Goal: Information Seeking & Learning: Learn about a topic

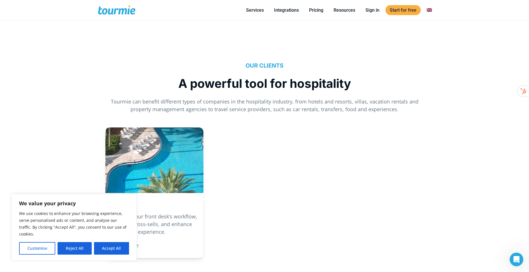
scroll to position [627, 0]
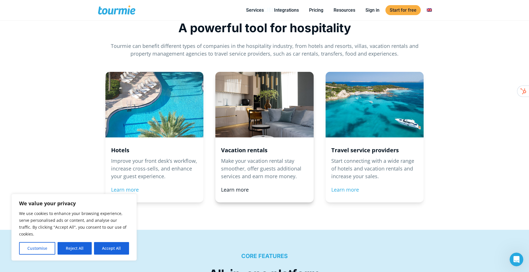
click at [235, 188] on link "Learn more" at bounding box center [235, 189] width 28 height 7
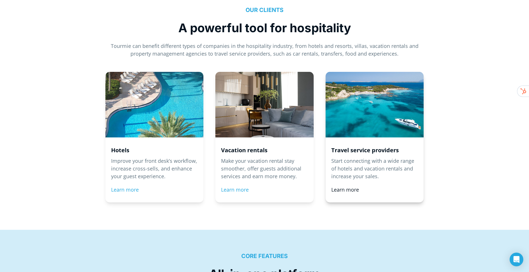
click at [353, 189] on link "Learn more" at bounding box center [345, 189] width 28 height 7
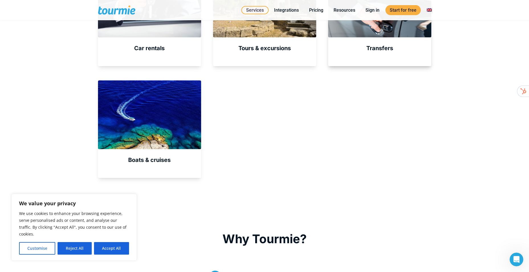
scroll to position [370, 0]
